Goal: Task Accomplishment & Management: Use online tool/utility

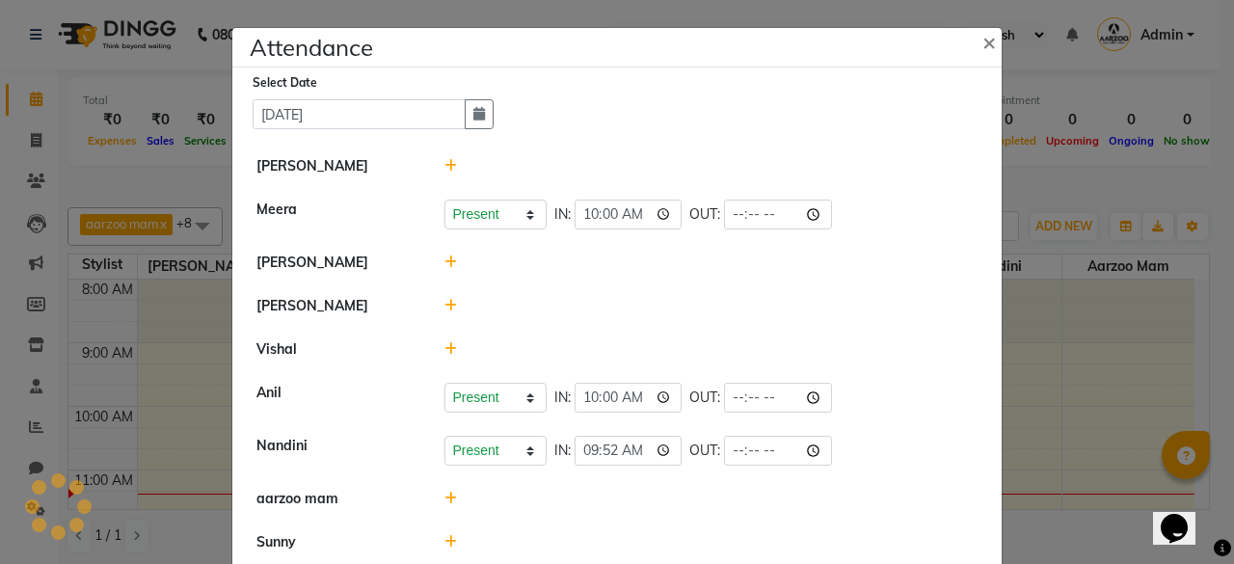
click at [444, 162] on icon at bounding box center [450, 165] width 13 height 13
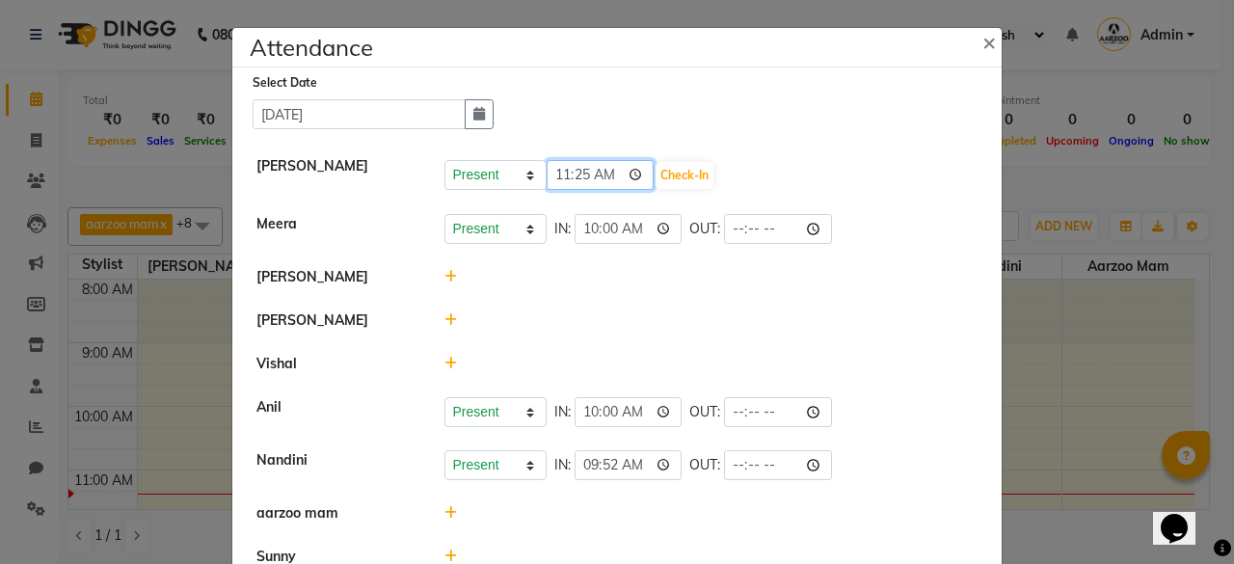
click at [601, 175] on input "11:25" at bounding box center [601, 175] width 108 height 30
type input "10:08"
click at [671, 170] on button "Check-In" at bounding box center [685, 175] width 58 height 27
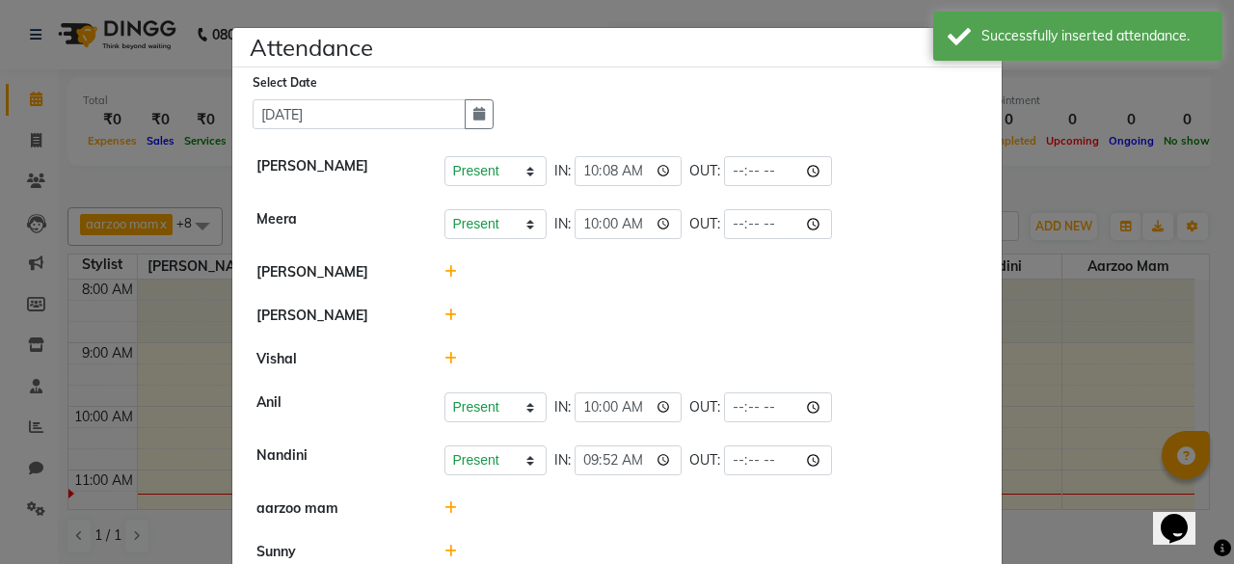
click at [444, 273] on icon at bounding box center [450, 271] width 13 height 13
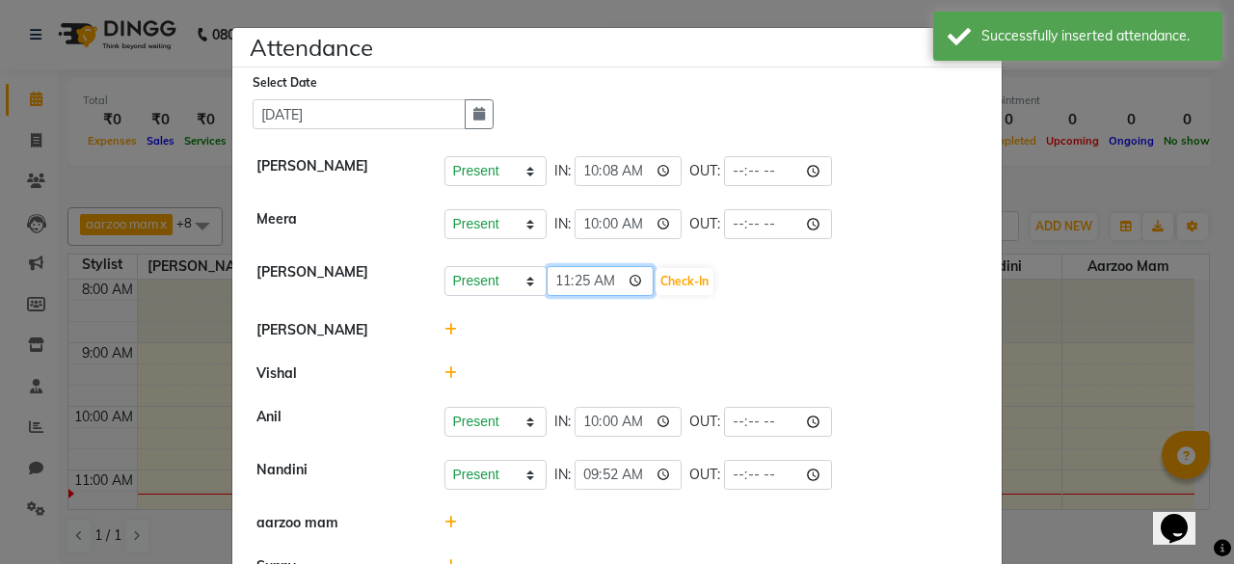
click at [602, 270] on input "11:25" at bounding box center [601, 281] width 108 height 30
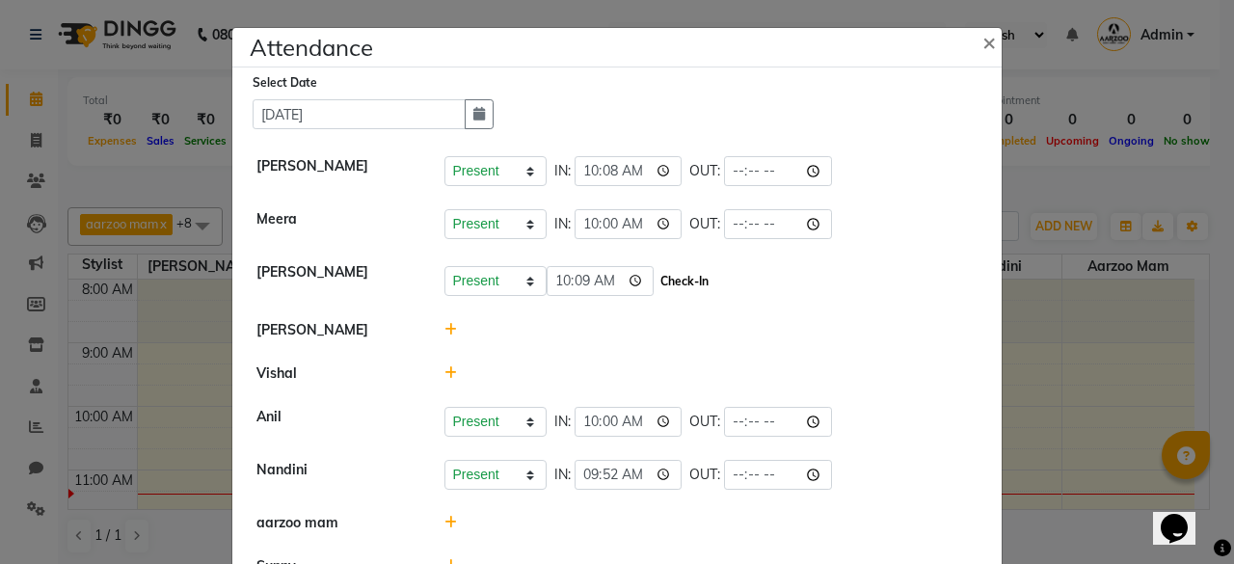
type input "10:09"
click at [658, 283] on button "Check-In" at bounding box center [685, 281] width 58 height 27
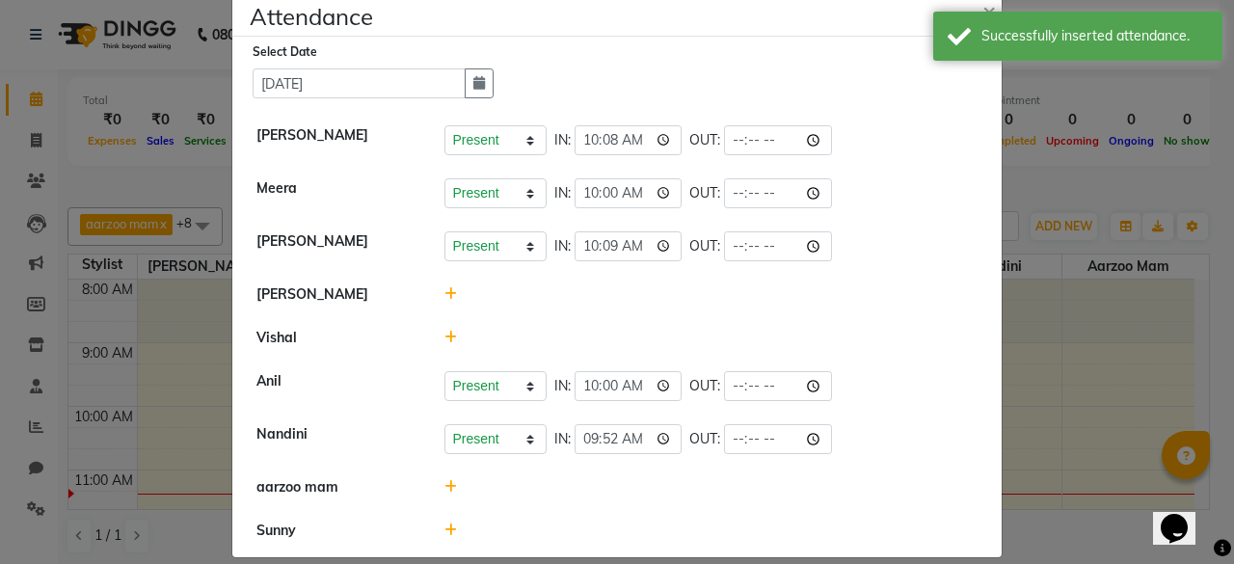
scroll to position [48, 0]
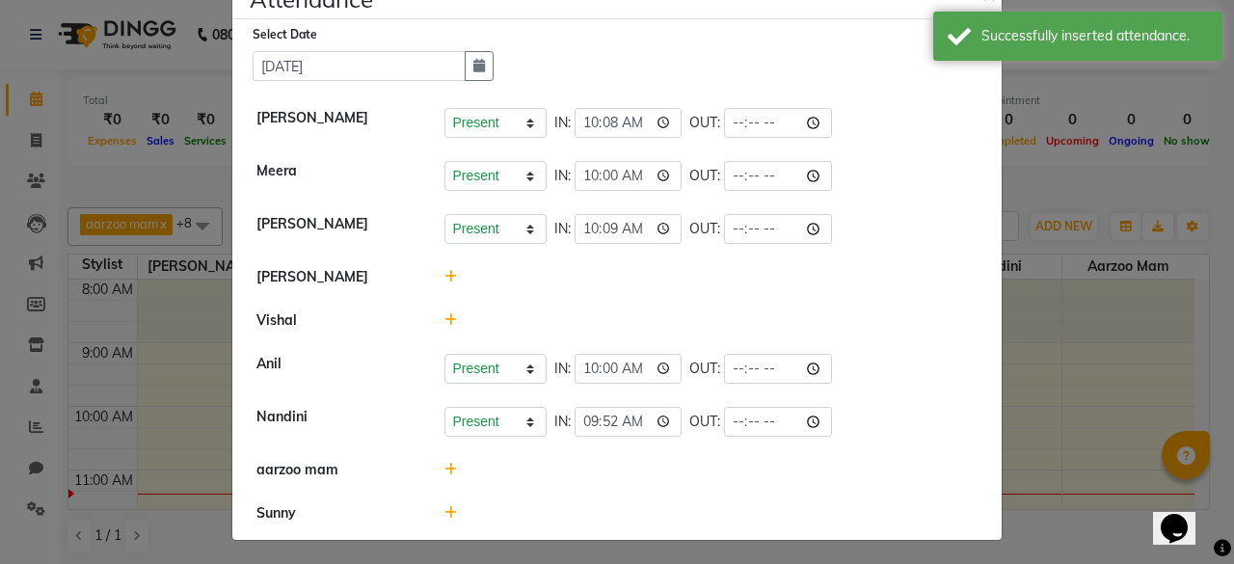
click at [445, 514] on icon at bounding box center [450, 512] width 13 height 13
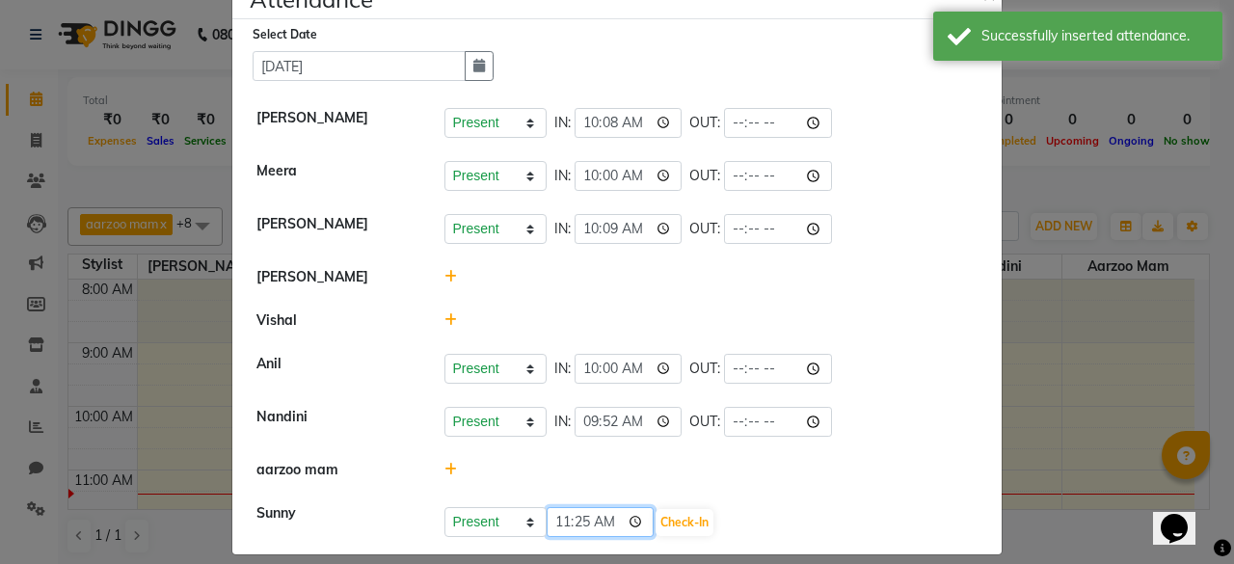
click at [598, 514] on input "11:25" at bounding box center [601, 522] width 108 height 30
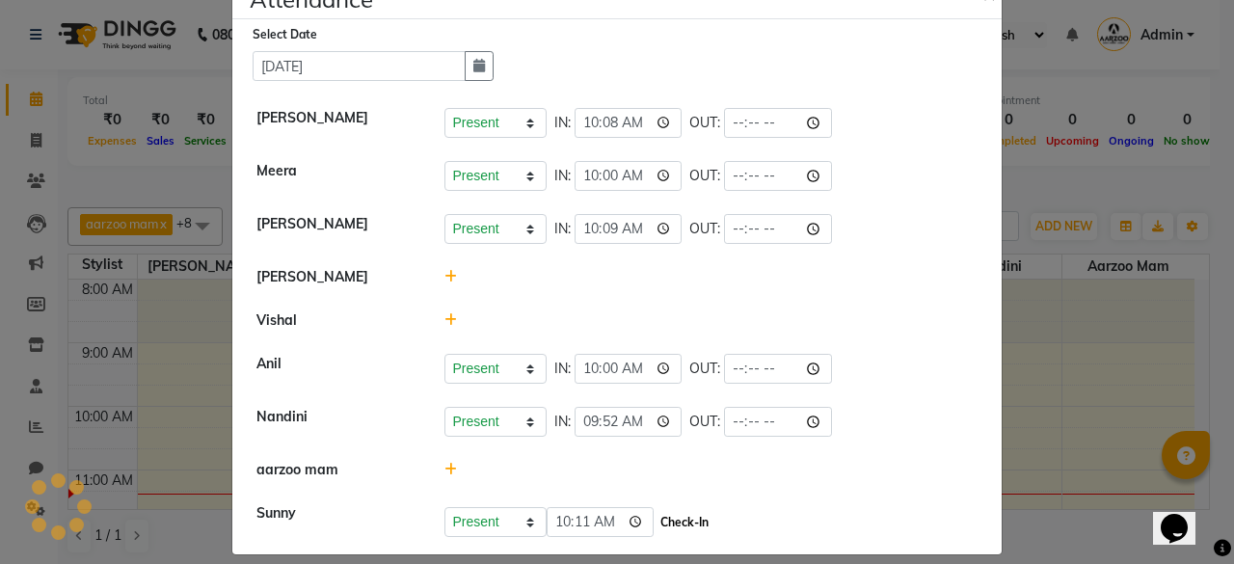
type input "10:11"
click at [658, 519] on button "Check-In" at bounding box center [685, 522] width 58 height 27
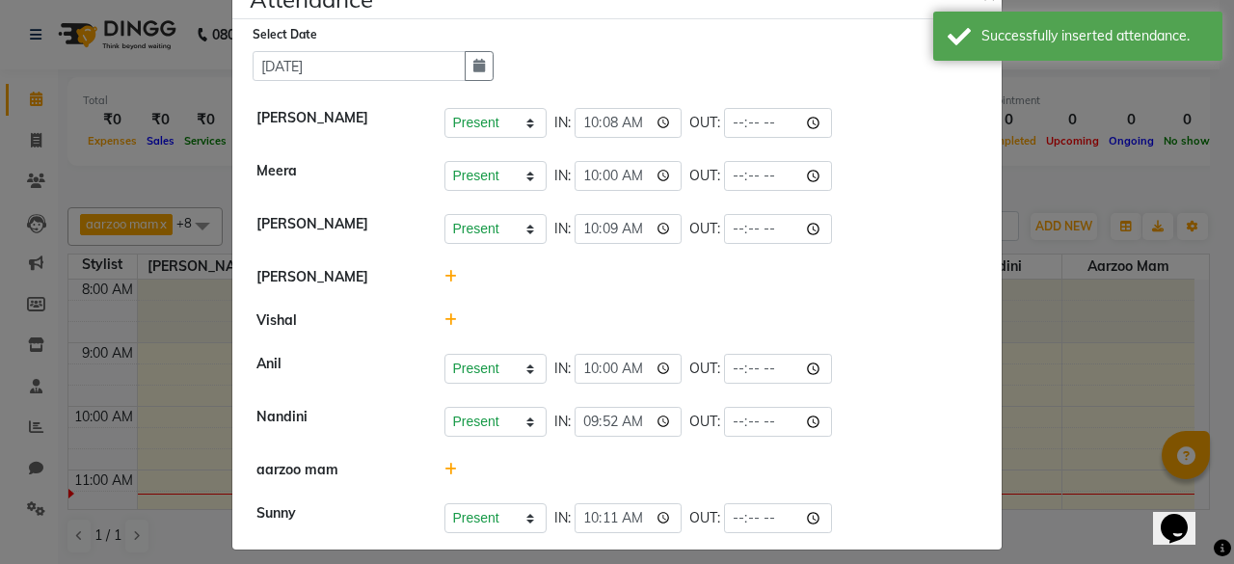
click at [444, 277] on icon at bounding box center [450, 276] width 13 height 13
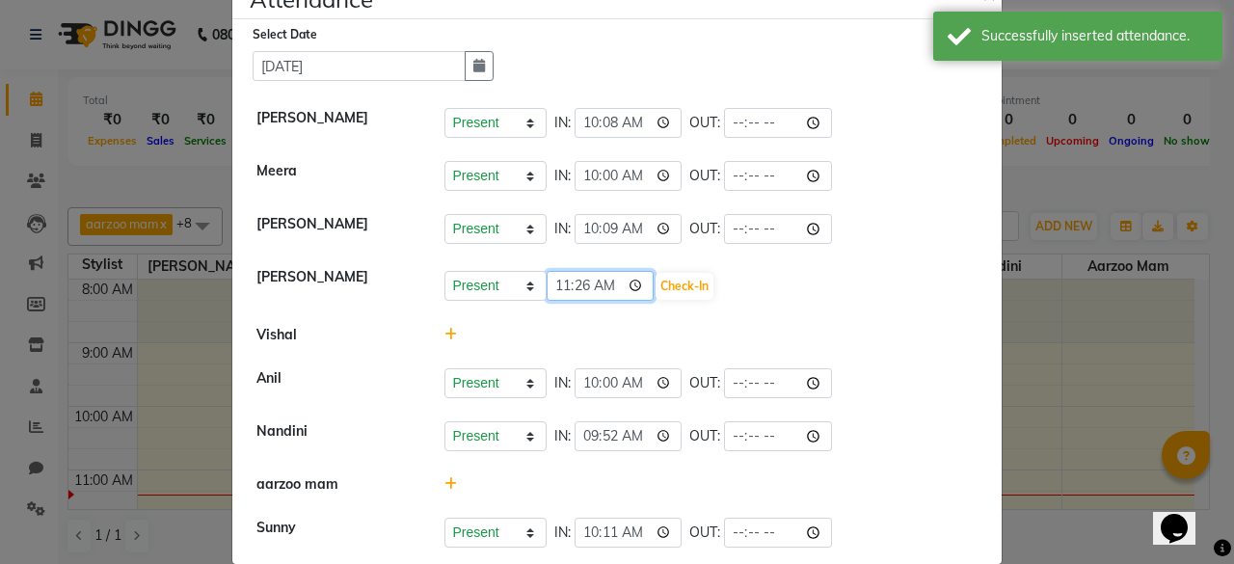
click at [601, 281] on input "11:26" at bounding box center [601, 286] width 108 height 30
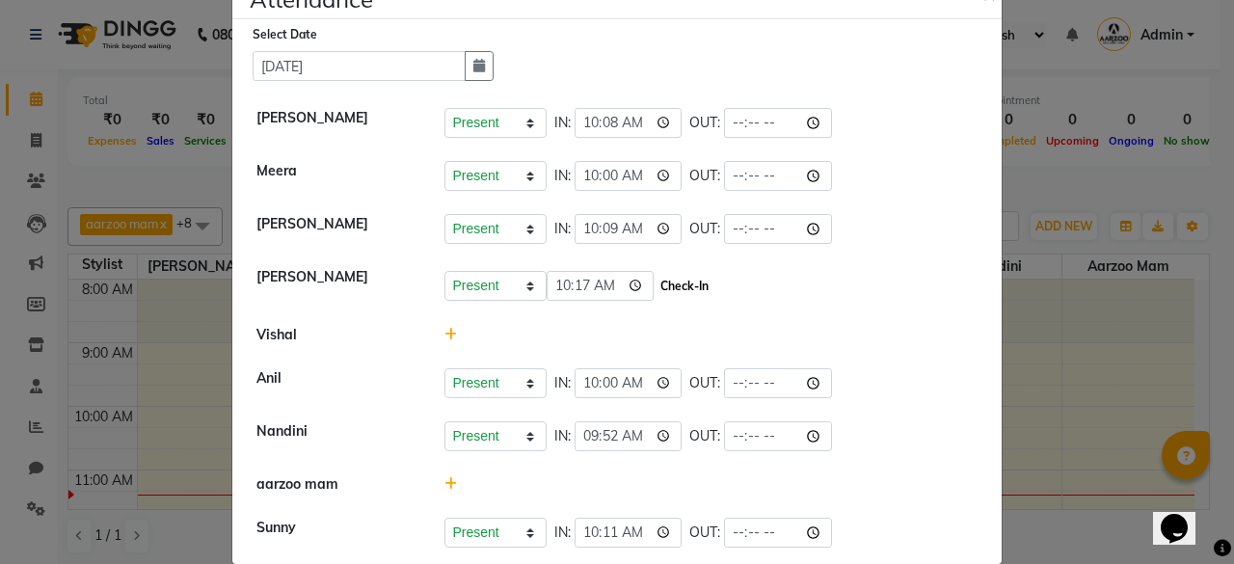
type input "10:17"
click at [659, 294] on button "Check-In" at bounding box center [685, 286] width 58 height 27
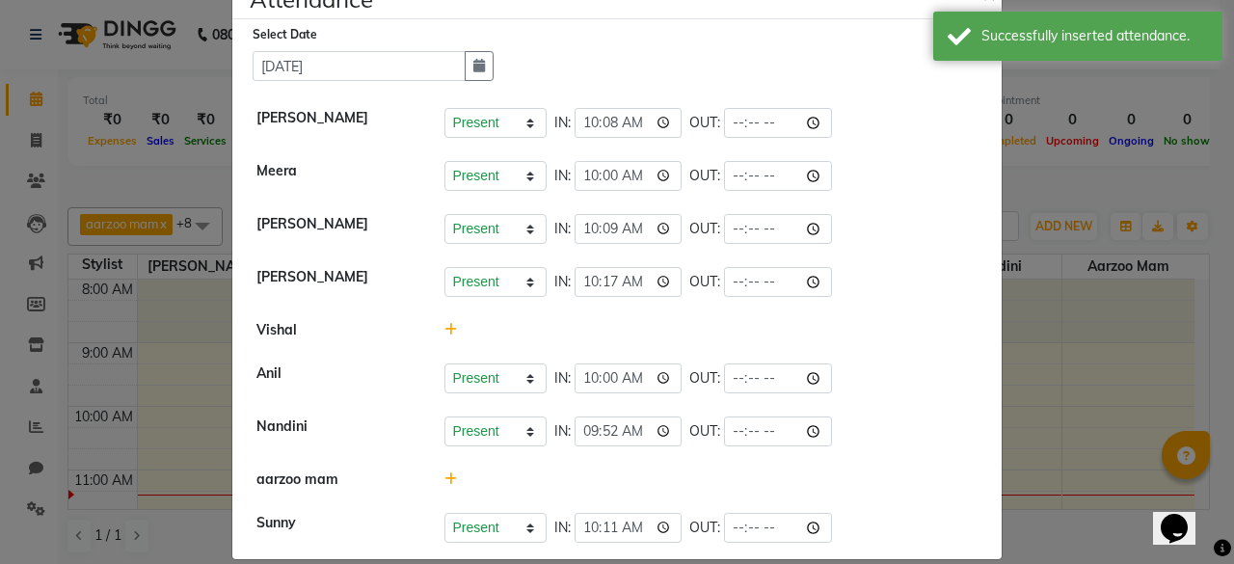
click at [444, 323] on icon at bounding box center [450, 329] width 13 height 13
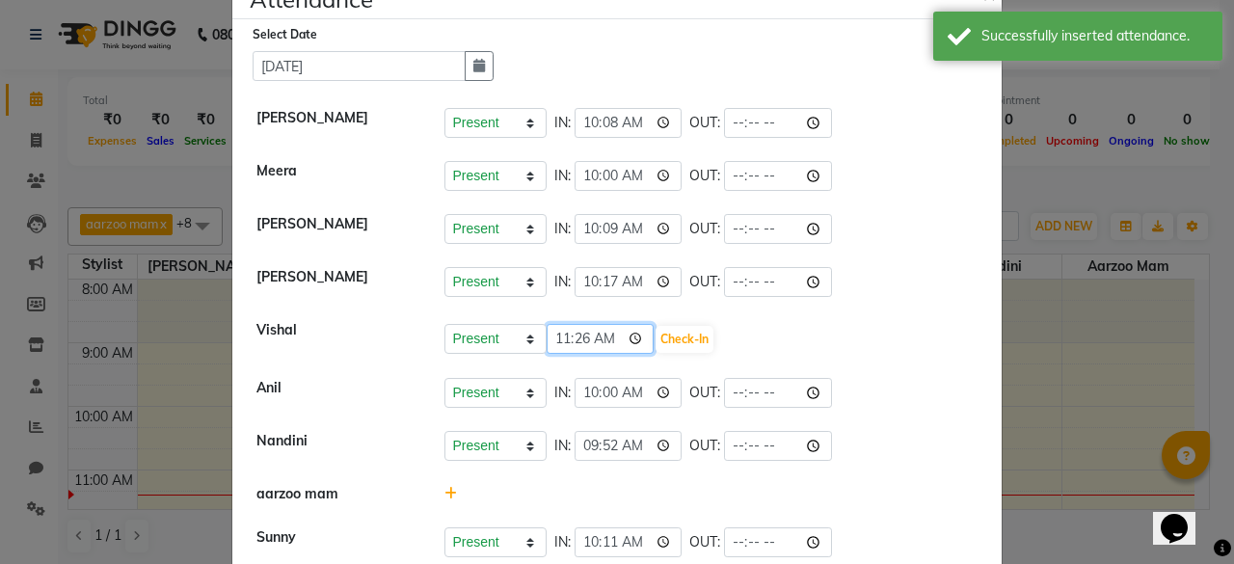
click at [601, 345] on input "11:26" at bounding box center [601, 339] width 108 height 30
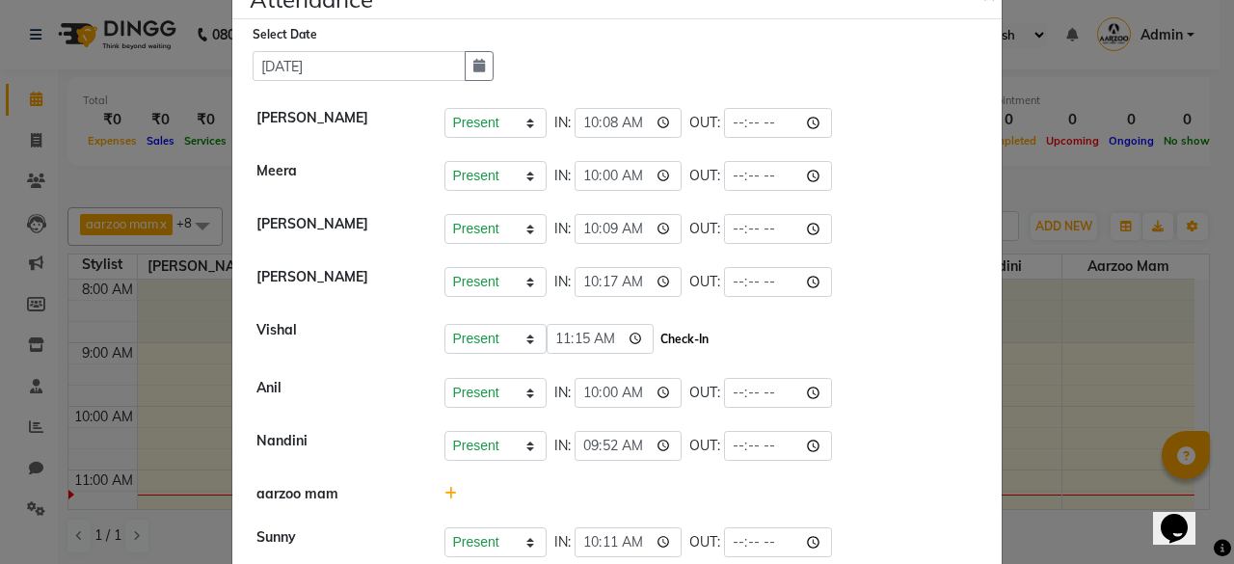
type input "11:15"
click at [671, 336] on button "Check-In" at bounding box center [685, 339] width 58 height 27
